Goal: Information Seeking & Learning: Learn about a topic

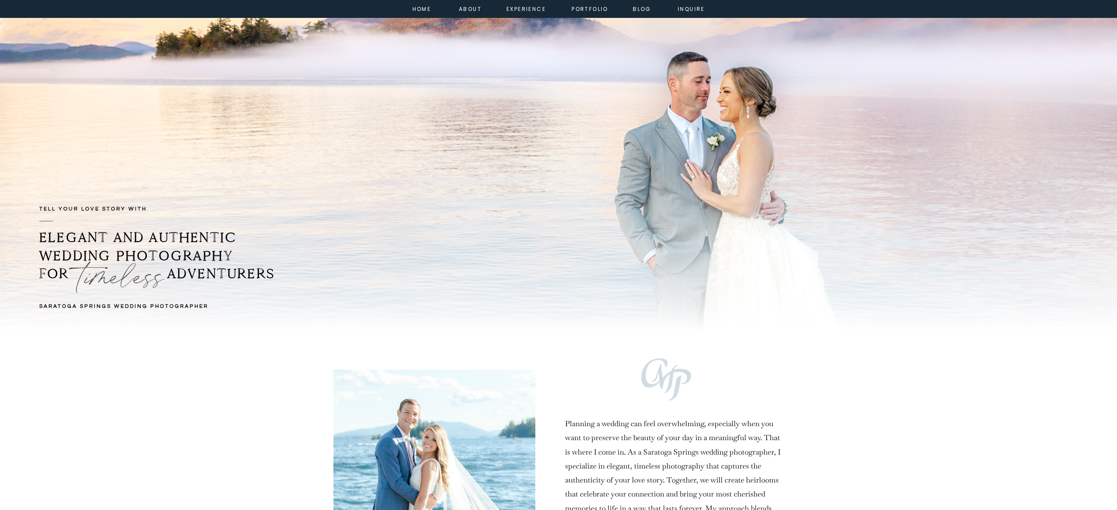
scroll to position [33, 0]
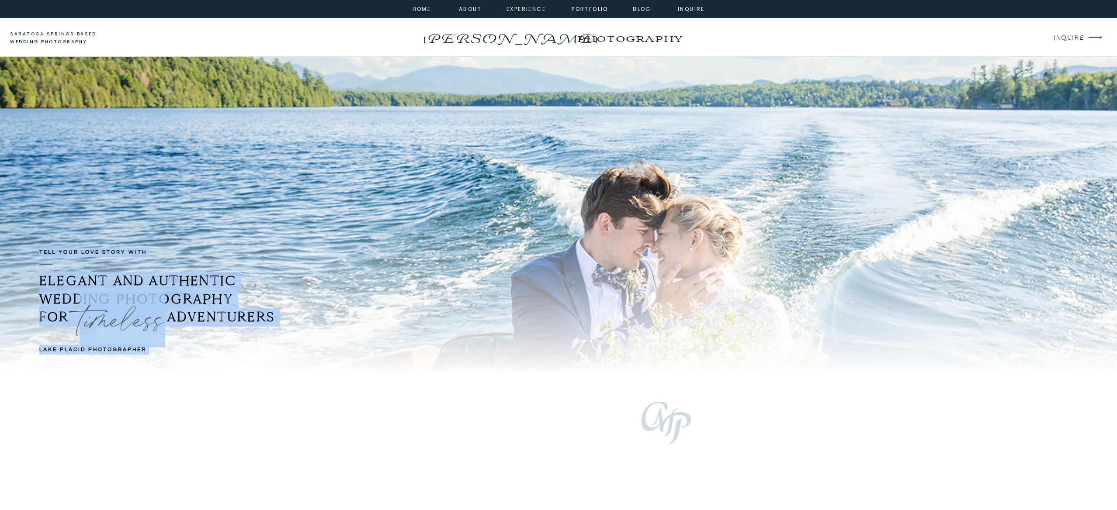
drag, startPoint x: 37, startPoint y: 350, endPoint x: 132, endPoint y: 349, distance: 95.3
click at [296, 349] on div "TELL YOUR LOVE STORY with LAKE PLACID PHOTOGRAPHER ELEGANT AND AUTHENTIC WEDDIN…" at bounding box center [558, 216] width 524 height 318
click at [487, 299] on div at bounding box center [568, 273] width 1241 height 202
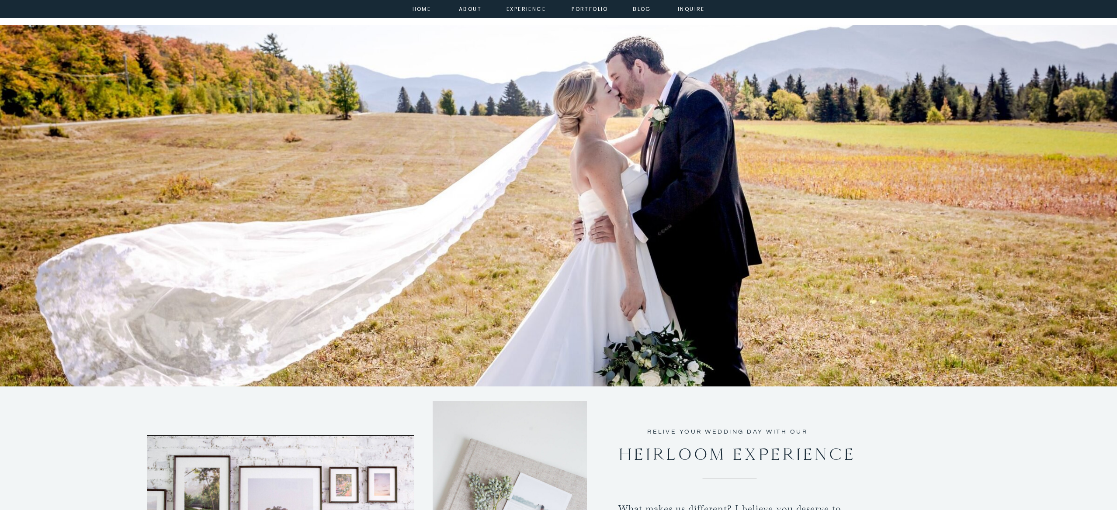
scroll to position [1190, 0]
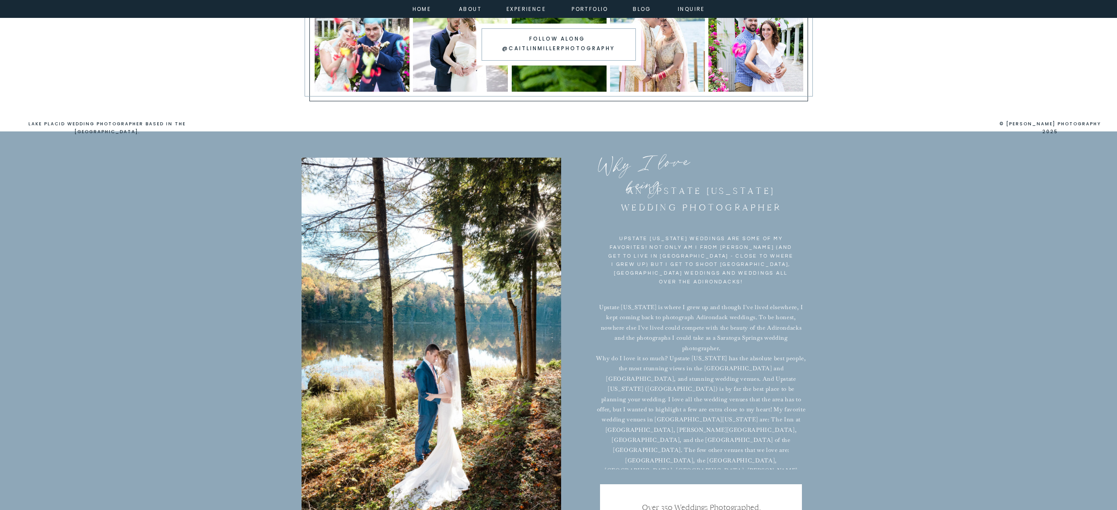
scroll to position [5622, 0]
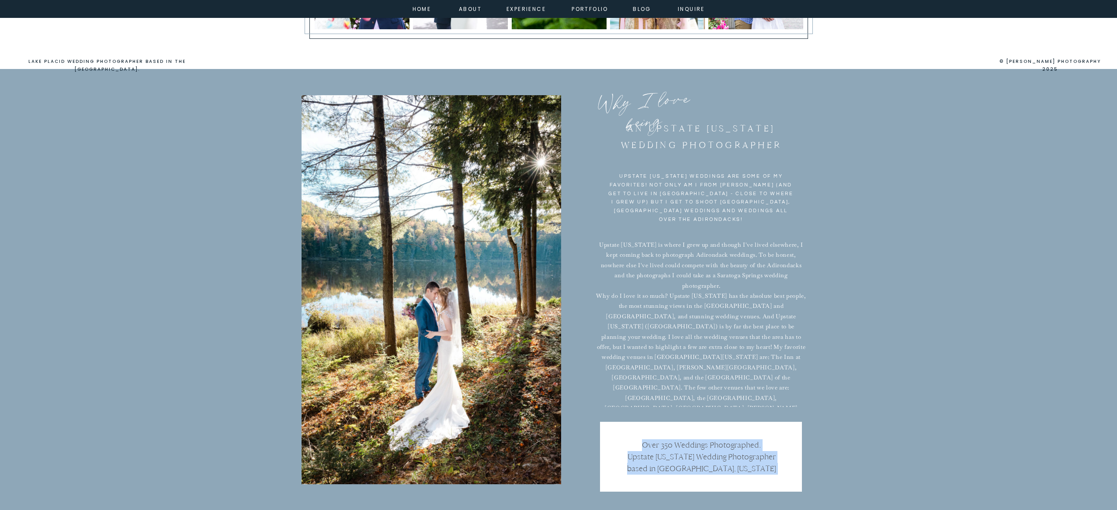
drag, startPoint x: 633, startPoint y: 130, endPoint x: 803, endPoint y: 406, distance: 324.2
click at [803, 394] on div "Why I love being upstate [US_STATE] weddings are some of my favorites! not only…" at bounding box center [558, 289] width 524 height 441
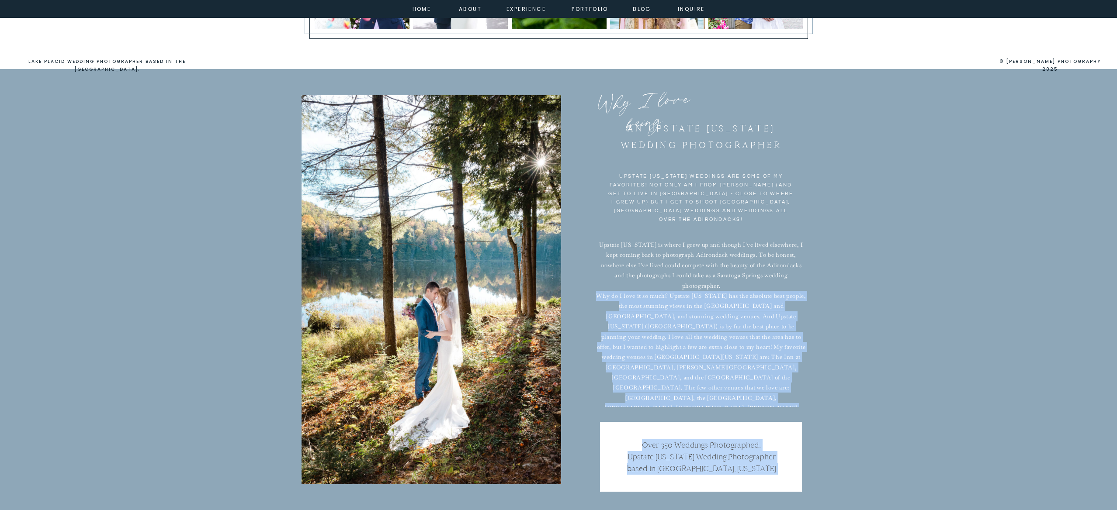
click at [803, 406] on p "Upstate [US_STATE] is where I grew up and though I've lived elsewhere, I kept c…" at bounding box center [701, 323] width 212 height 167
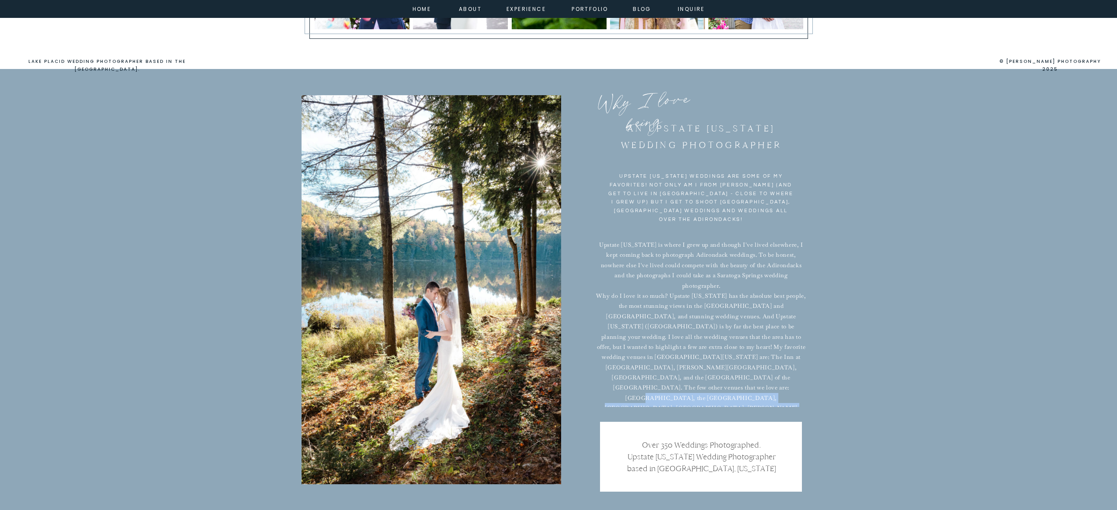
drag, startPoint x: 788, startPoint y: 397, endPoint x: 745, endPoint y: 364, distance: 53.6
click at [745, 364] on p "Upstate [US_STATE] is where I grew up and though I've lived elsewhere, I kept c…" at bounding box center [701, 323] width 212 height 167
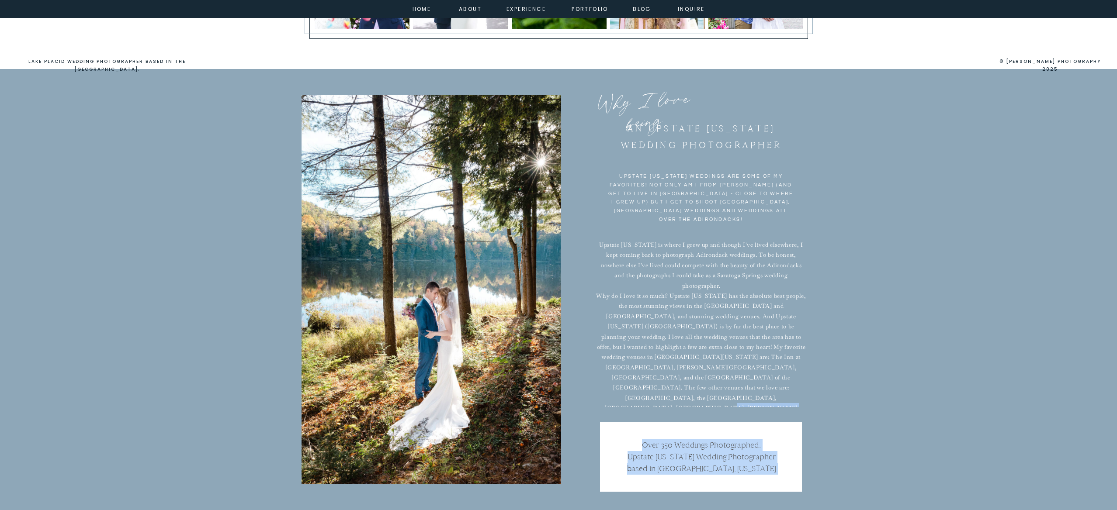
drag, startPoint x: 633, startPoint y: 128, endPoint x: 756, endPoint y: 381, distance: 281.4
click at [756, 382] on div "Why I love being upstate [US_STATE] weddings are some of my favorites! not only…" at bounding box center [558, 289] width 524 height 441
click at [756, 381] on p "Upstate [US_STATE] is where I grew up and though I've lived elsewhere, I kept c…" at bounding box center [701, 323] width 212 height 167
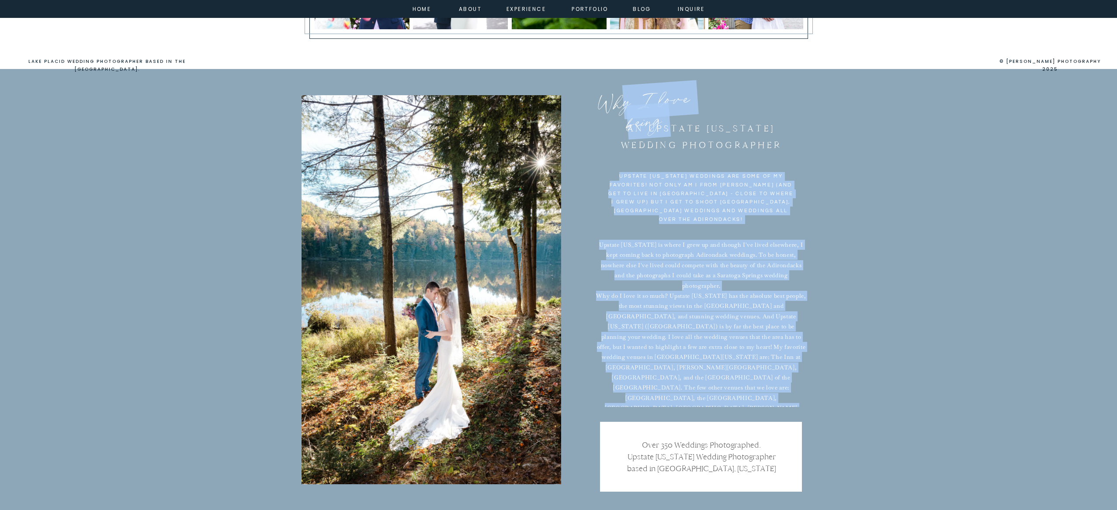
drag, startPoint x: 796, startPoint y: 399, endPoint x: 599, endPoint y: 117, distance: 343.9
click at [599, 117] on div "Why I love being upstate [US_STATE] weddings are some of my favorites! not only…" at bounding box center [558, 289] width 524 height 441
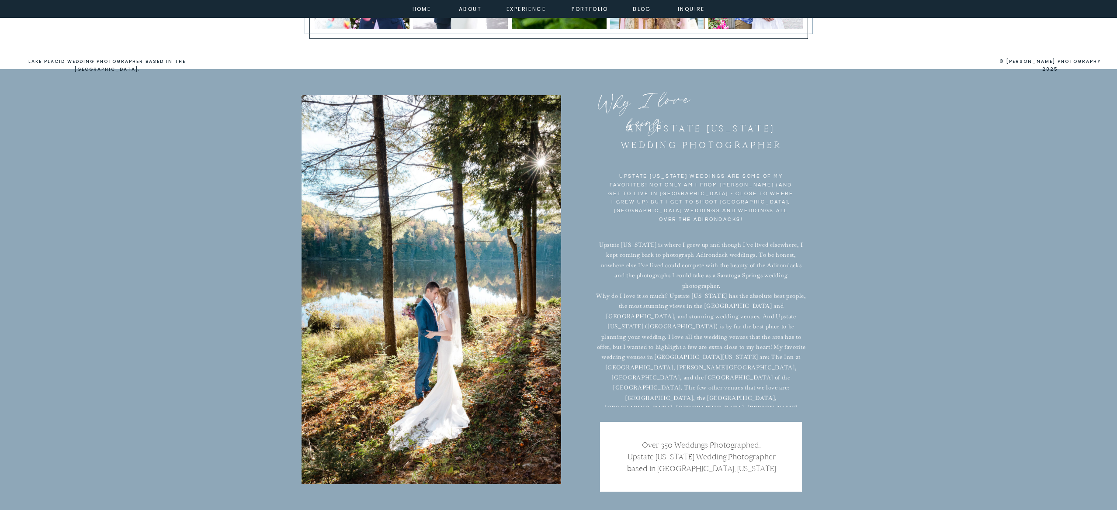
click at [655, 146] on p "An upstate [US_STATE] wedding photographer" at bounding box center [701, 140] width 187 height 39
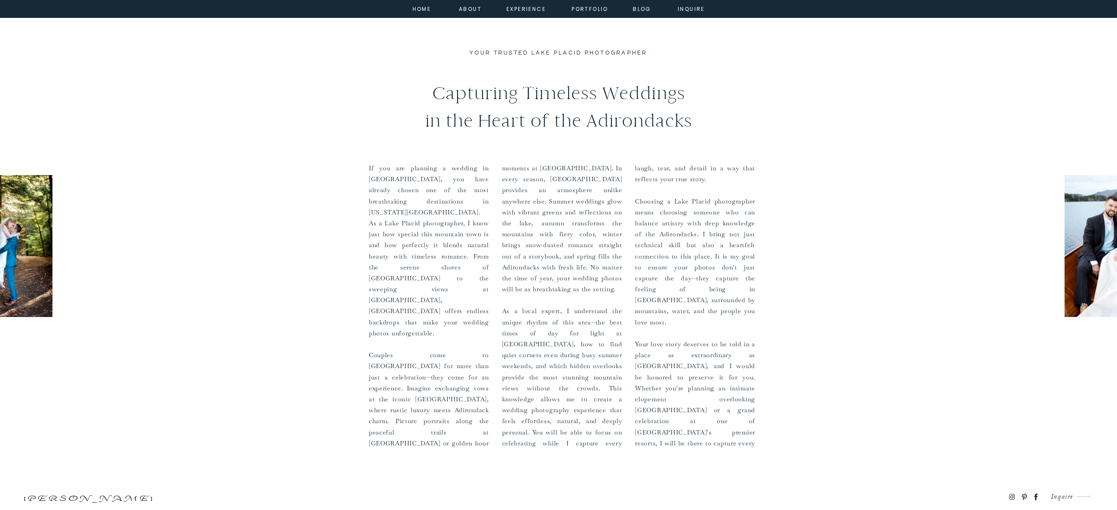
scroll to position [4781, 0]
